Goal: Task Accomplishment & Management: Manage account settings

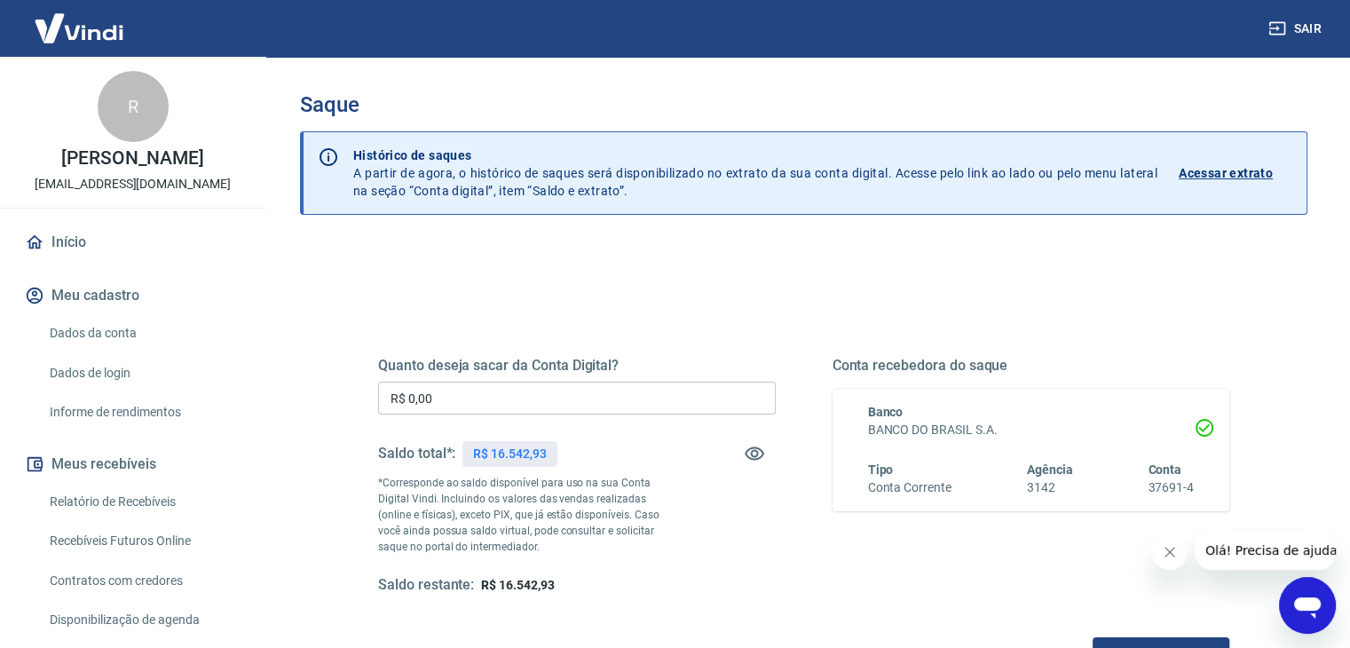
click at [516, 382] on input "R$ 0,00" at bounding box center [577, 398] width 398 height 33
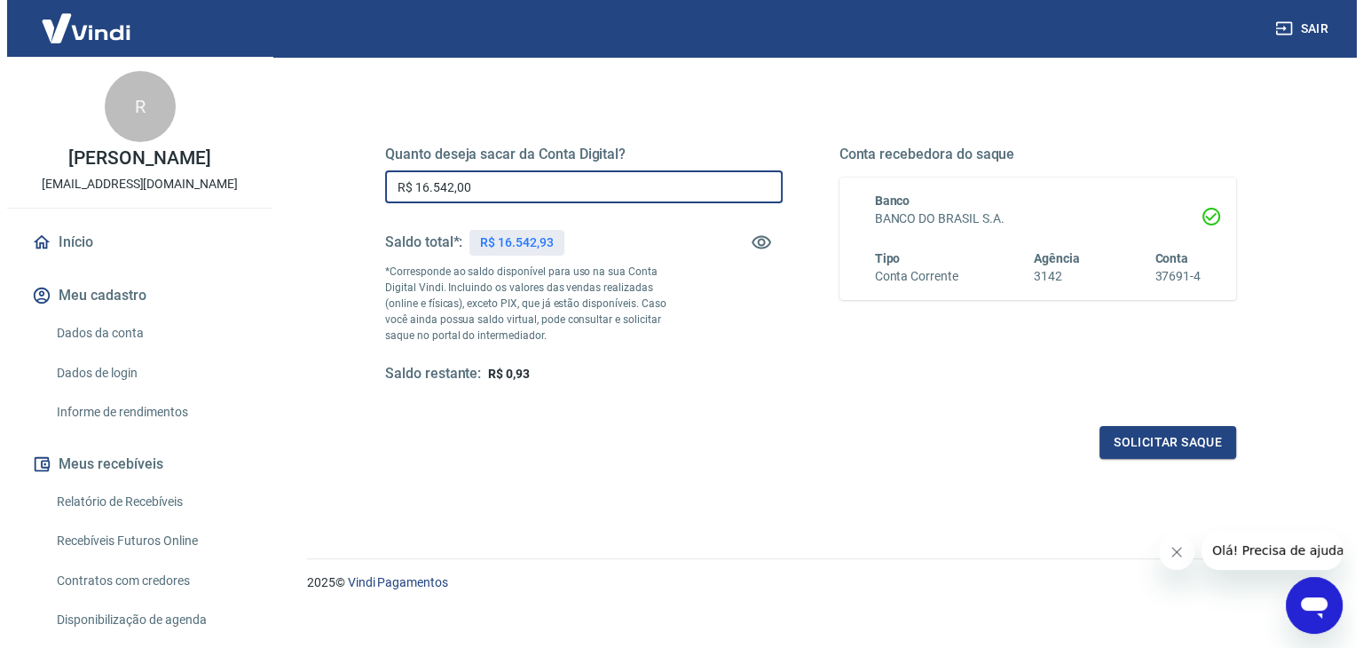
scroll to position [229, 0]
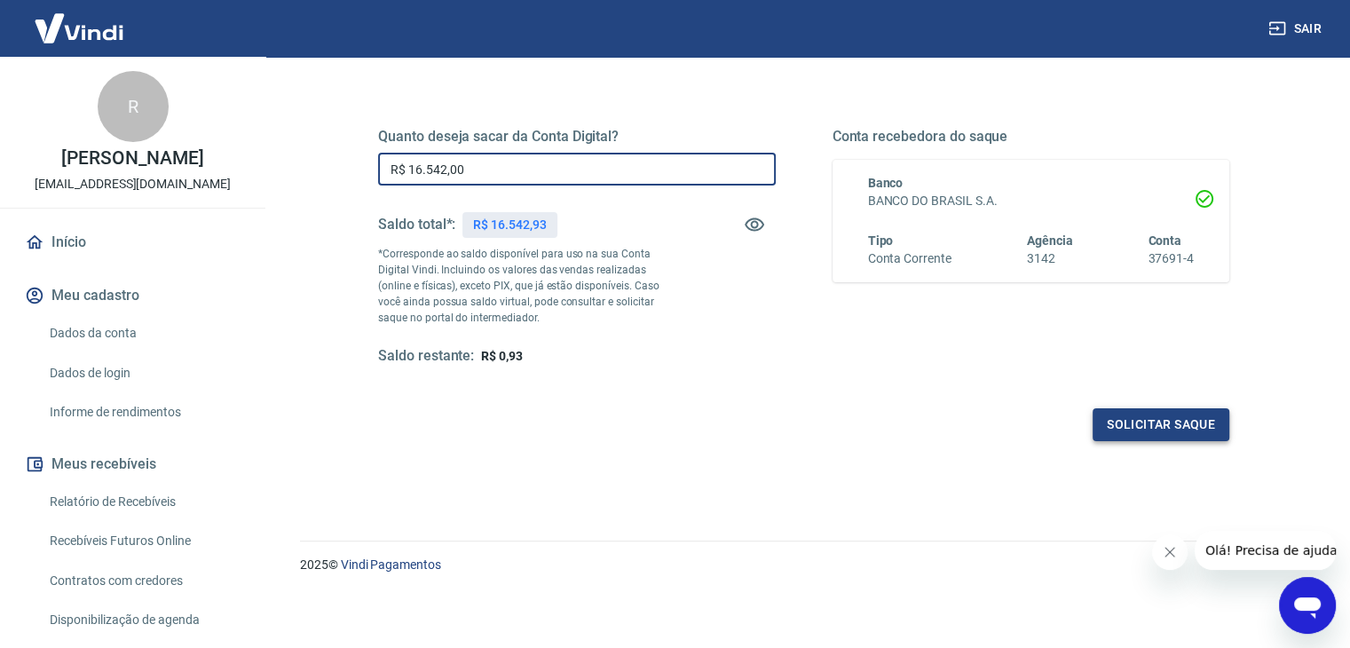
type input "R$ 16.542,00"
click at [1150, 419] on button "Solicitar saque" at bounding box center [1160, 424] width 137 height 33
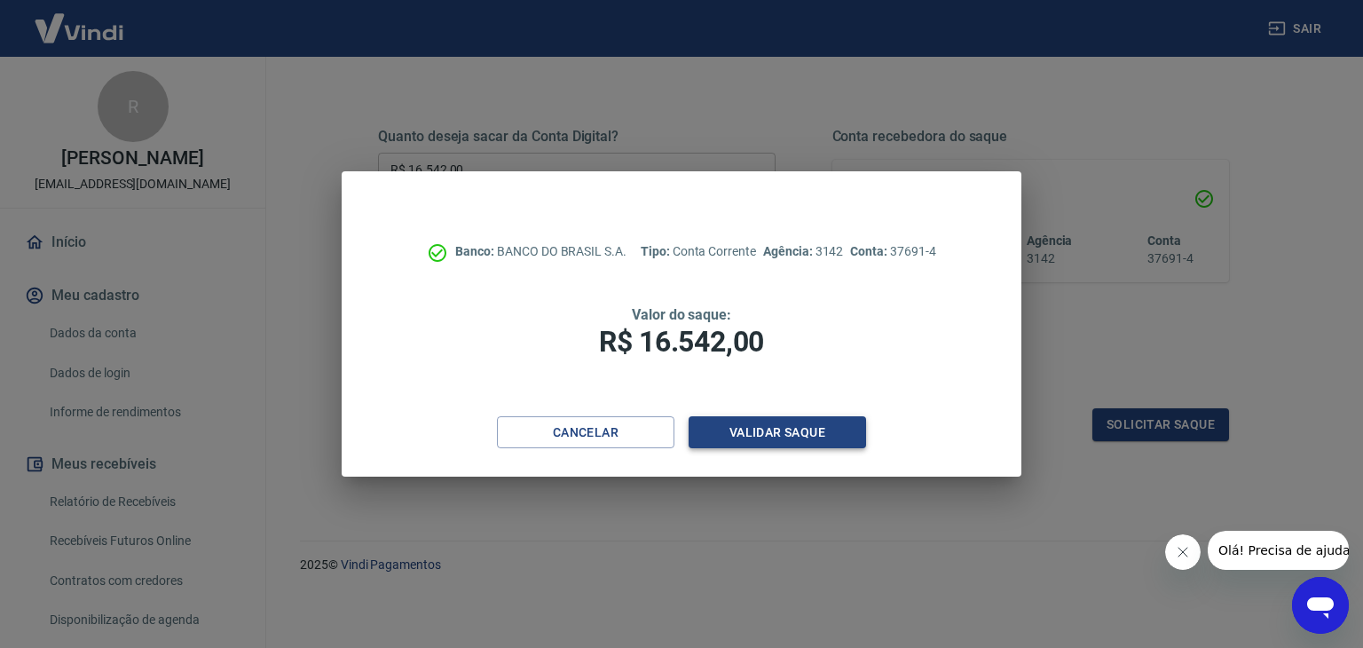
click at [802, 436] on button "Validar saque" at bounding box center [777, 432] width 177 height 33
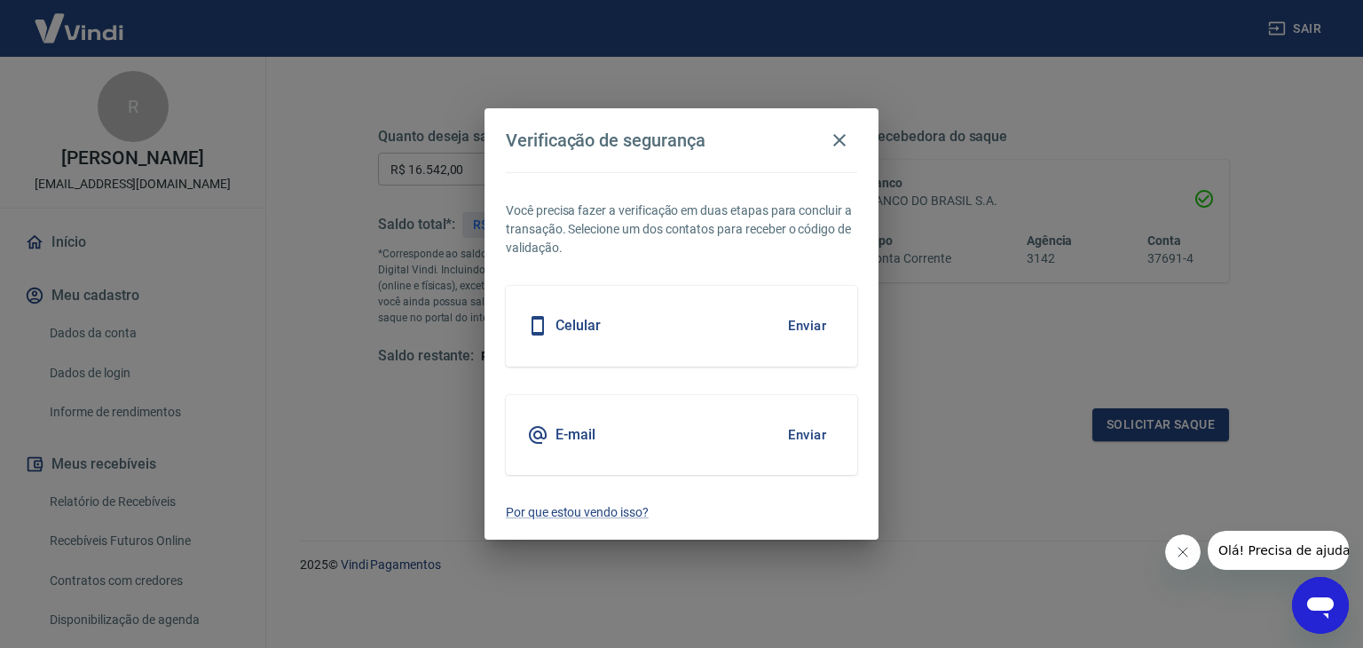
click at [802, 424] on button "Enviar" at bounding box center [807, 434] width 58 height 37
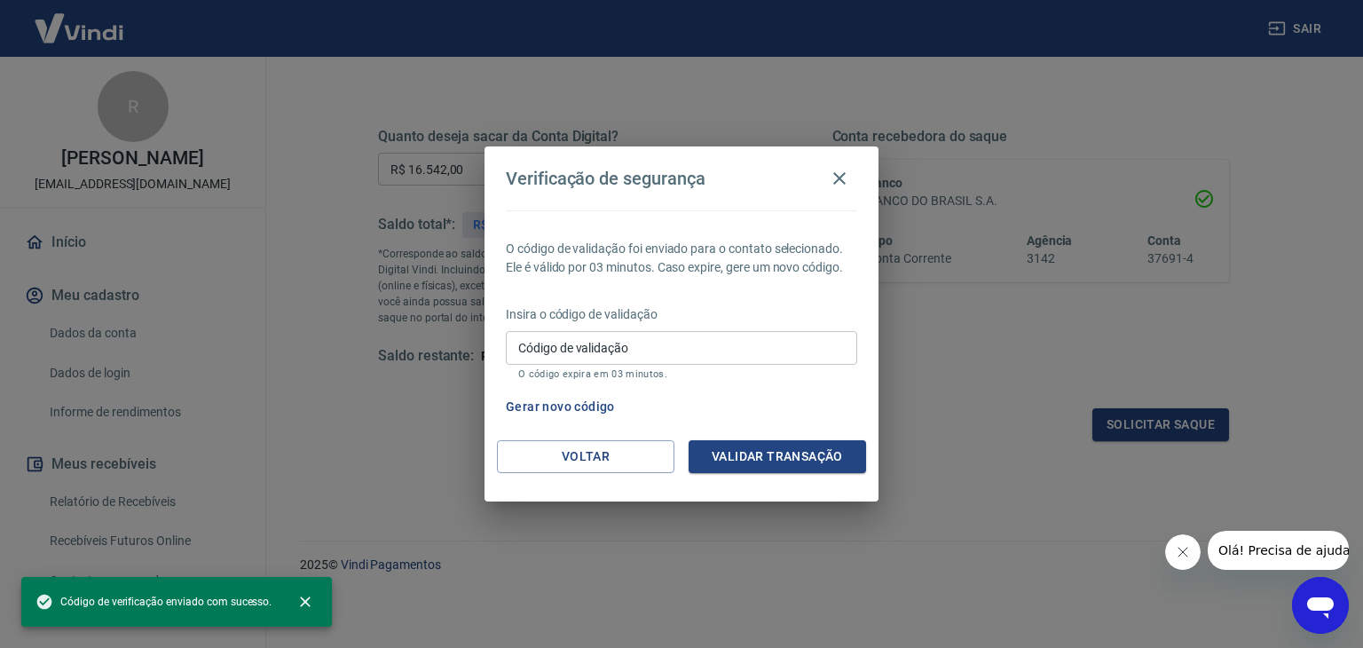
click at [620, 349] on input "Código de validação" at bounding box center [681, 347] width 351 height 33
paste input "729649"
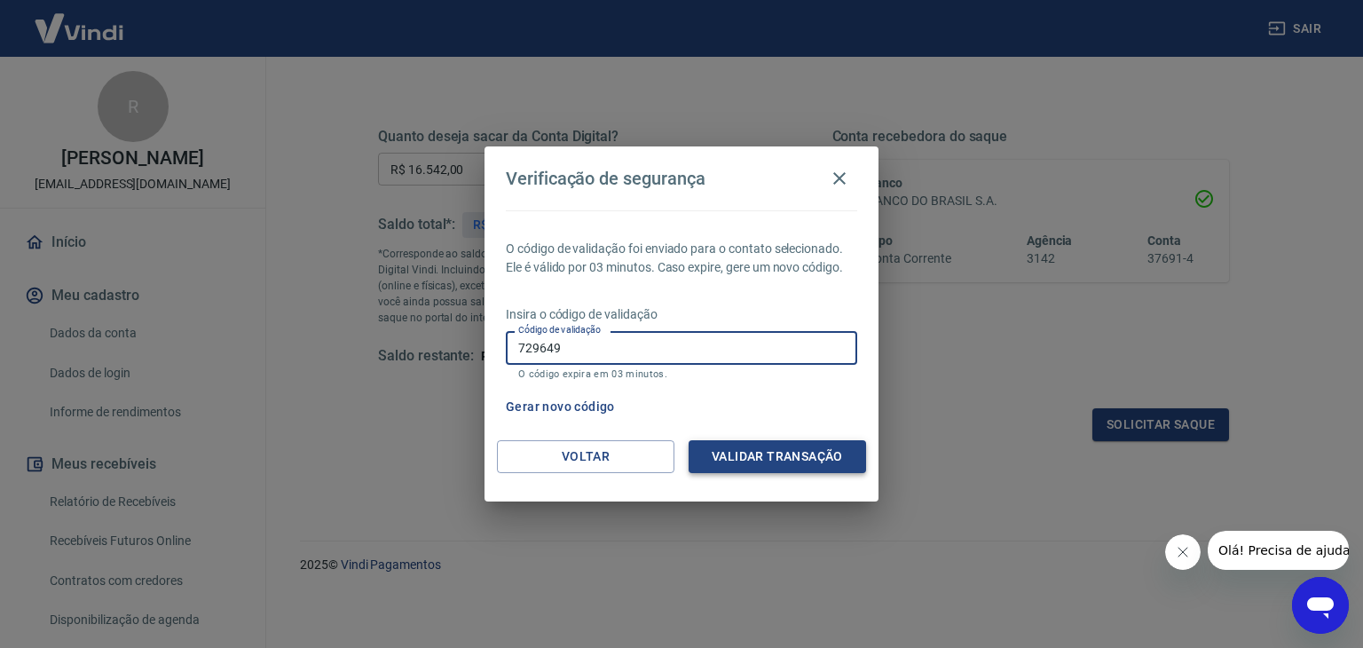
type input "729649"
click at [781, 456] on button "Validar transação" at bounding box center [777, 456] width 177 height 33
